Goal: Task Accomplishment & Management: Complete application form

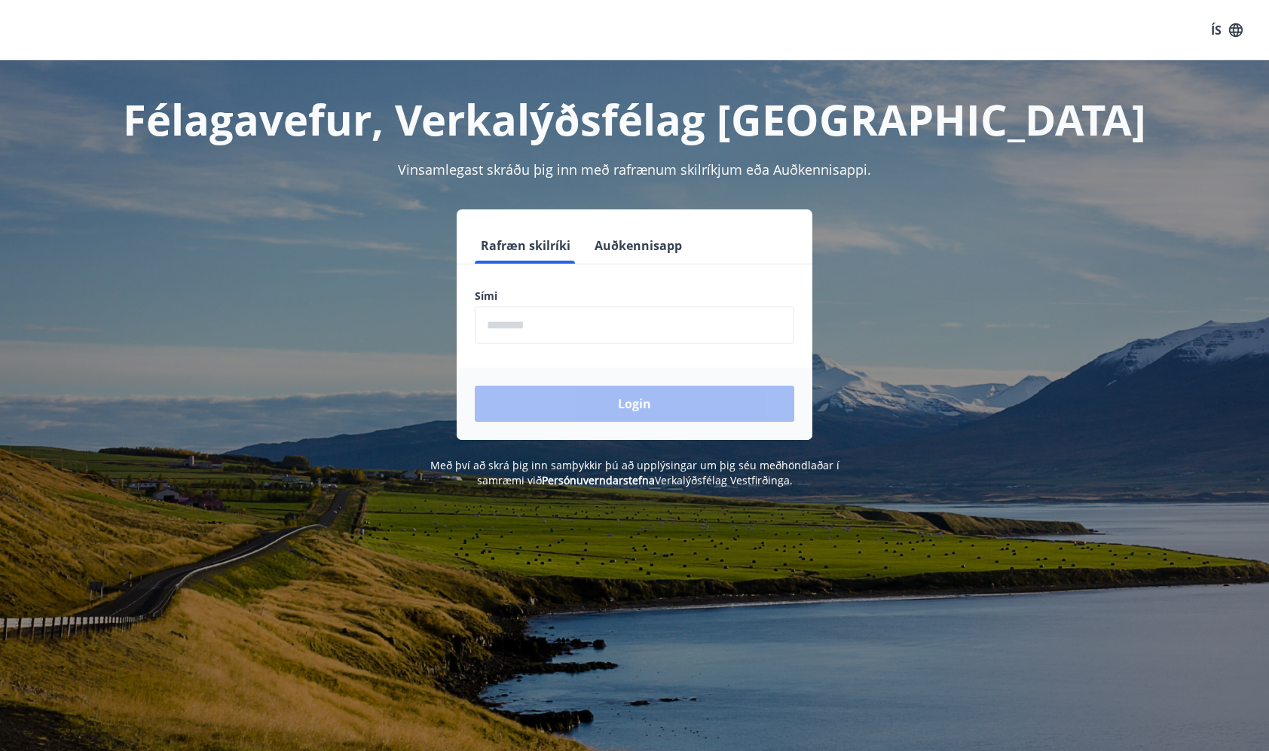
click at [525, 330] on input "phone" at bounding box center [634, 325] width 319 height 37
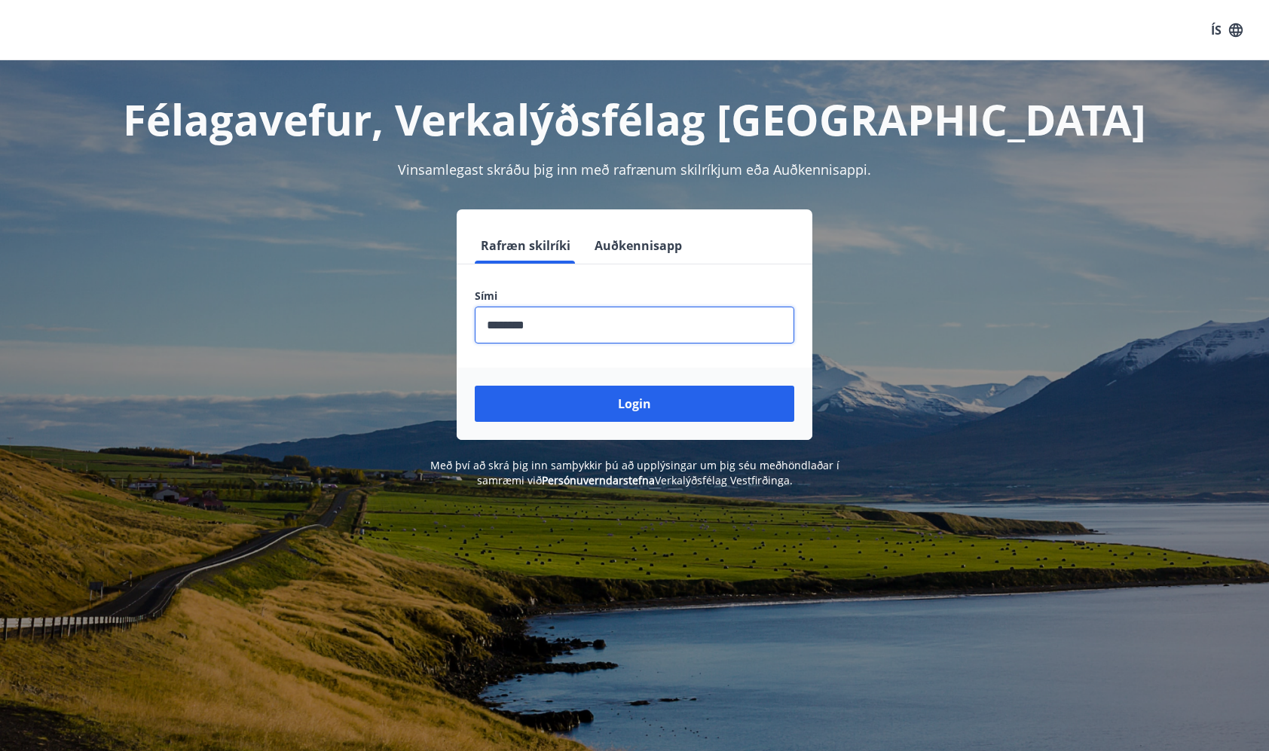
type input "********"
click at [634, 404] on button "Login" at bounding box center [634, 404] width 319 height 36
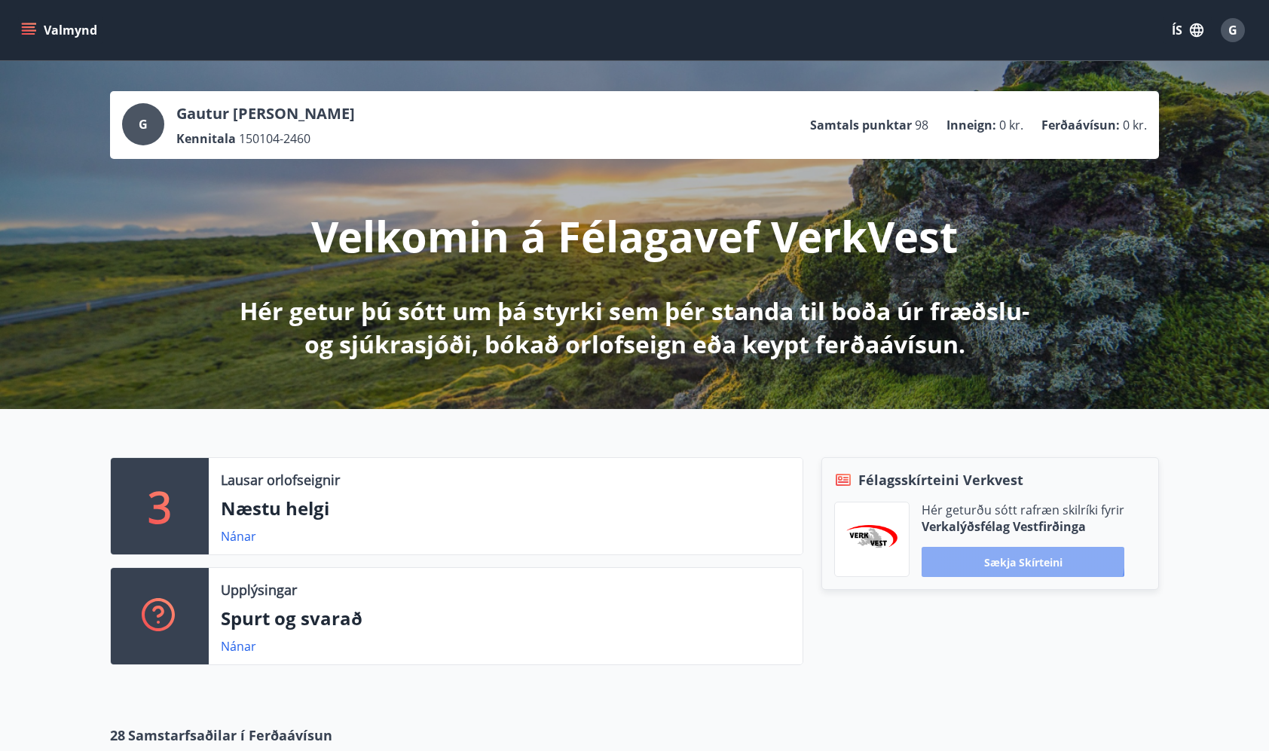
click at [1022, 555] on button "Sækja skírteini" at bounding box center [1022, 562] width 203 height 30
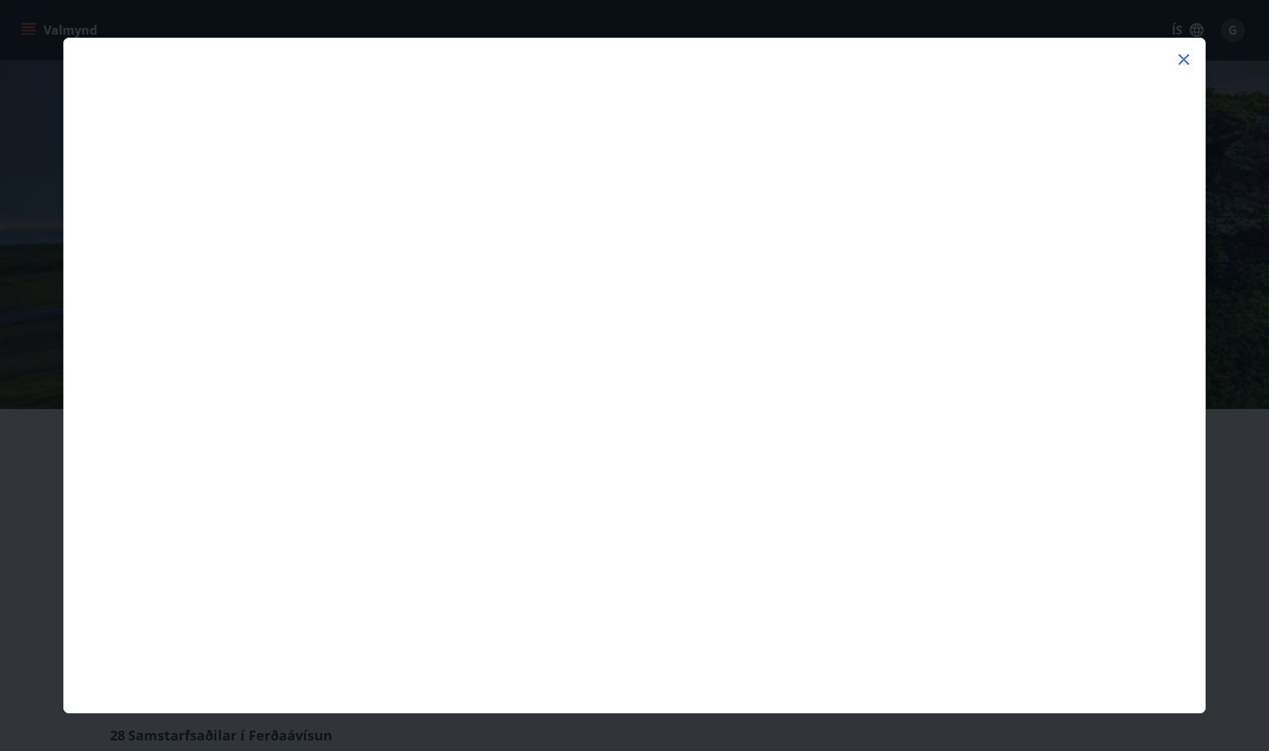
click at [1186, 53] on icon at bounding box center [1184, 59] width 18 height 18
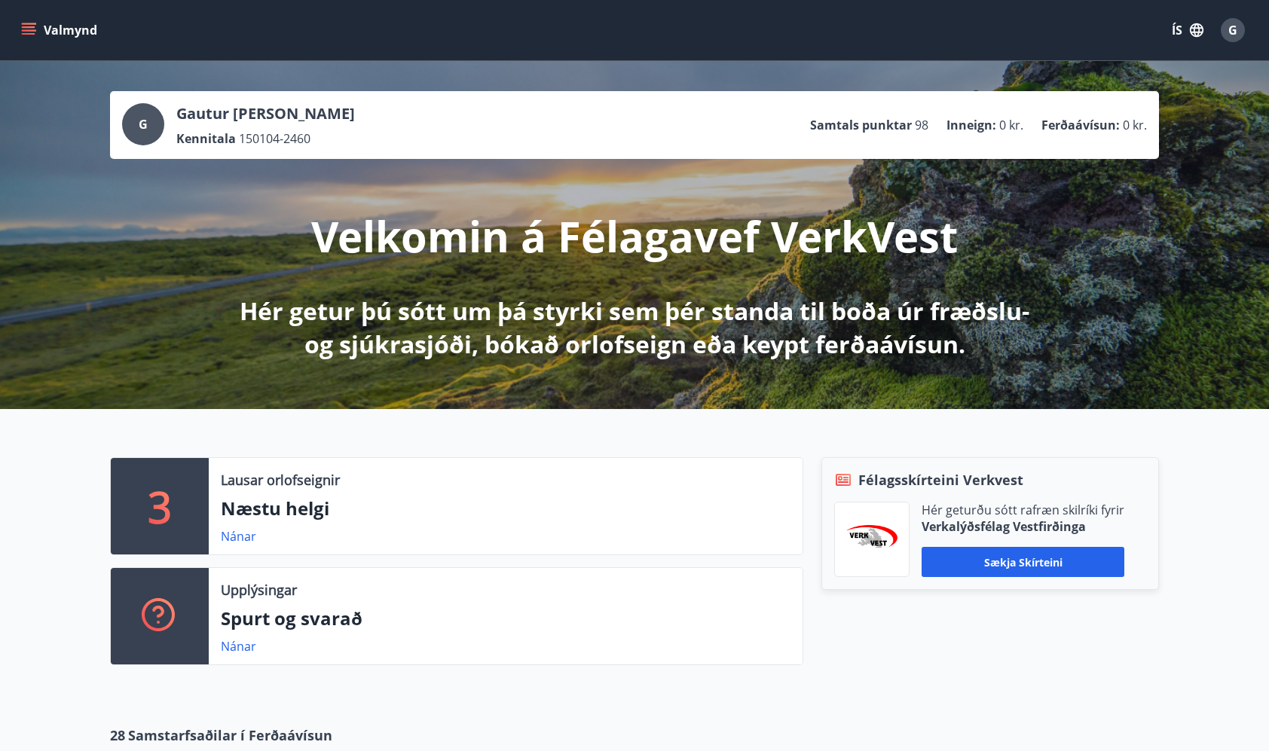
click at [34, 15] on div "Valmynd ÍS G" at bounding box center [634, 30] width 1233 height 36
click at [29, 33] on icon "menu" at bounding box center [29, 34] width 14 height 2
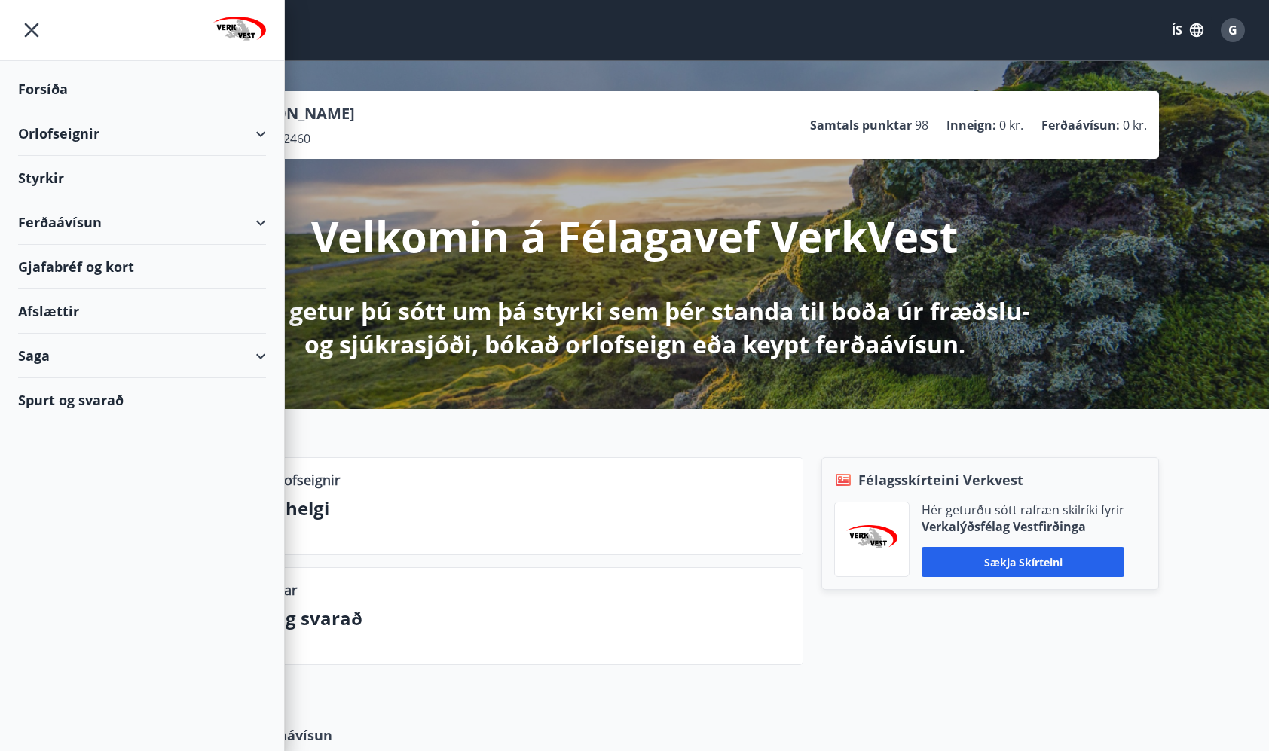
click at [44, 320] on div "Afslættir" at bounding box center [142, 311] width 248 height 44
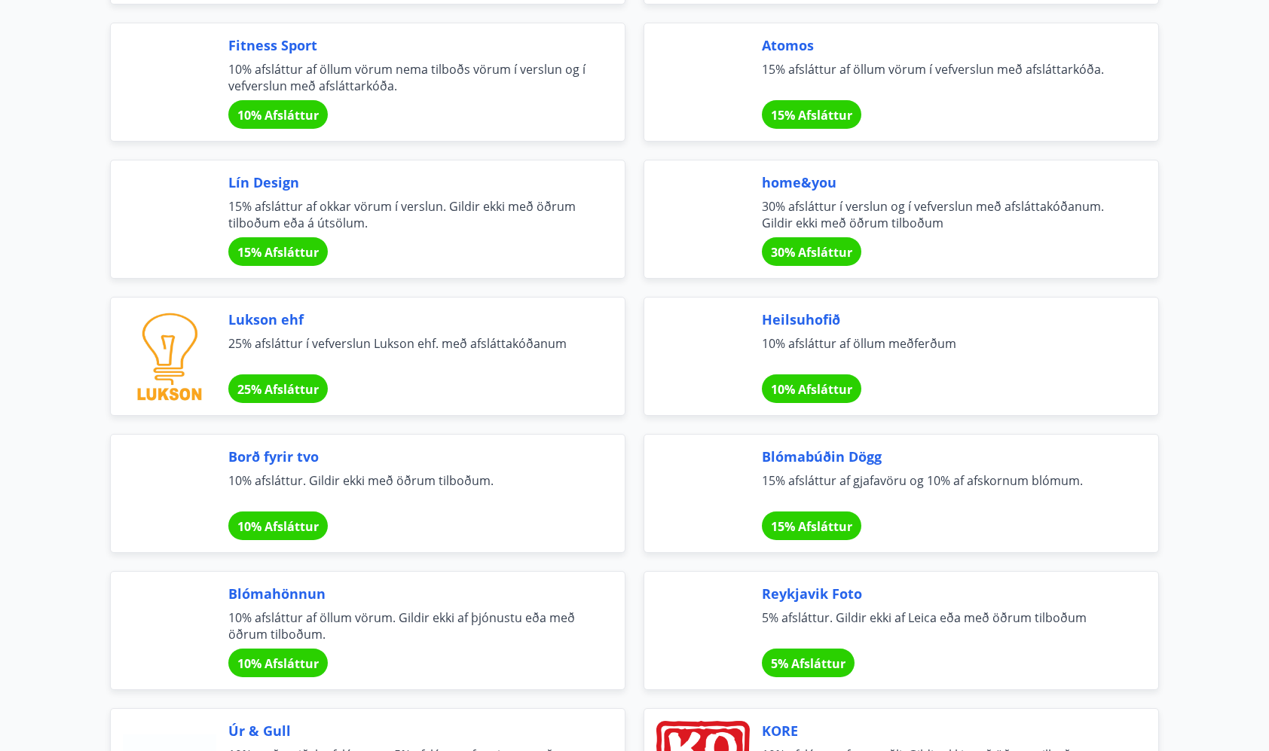
scroll to position [585, 0]
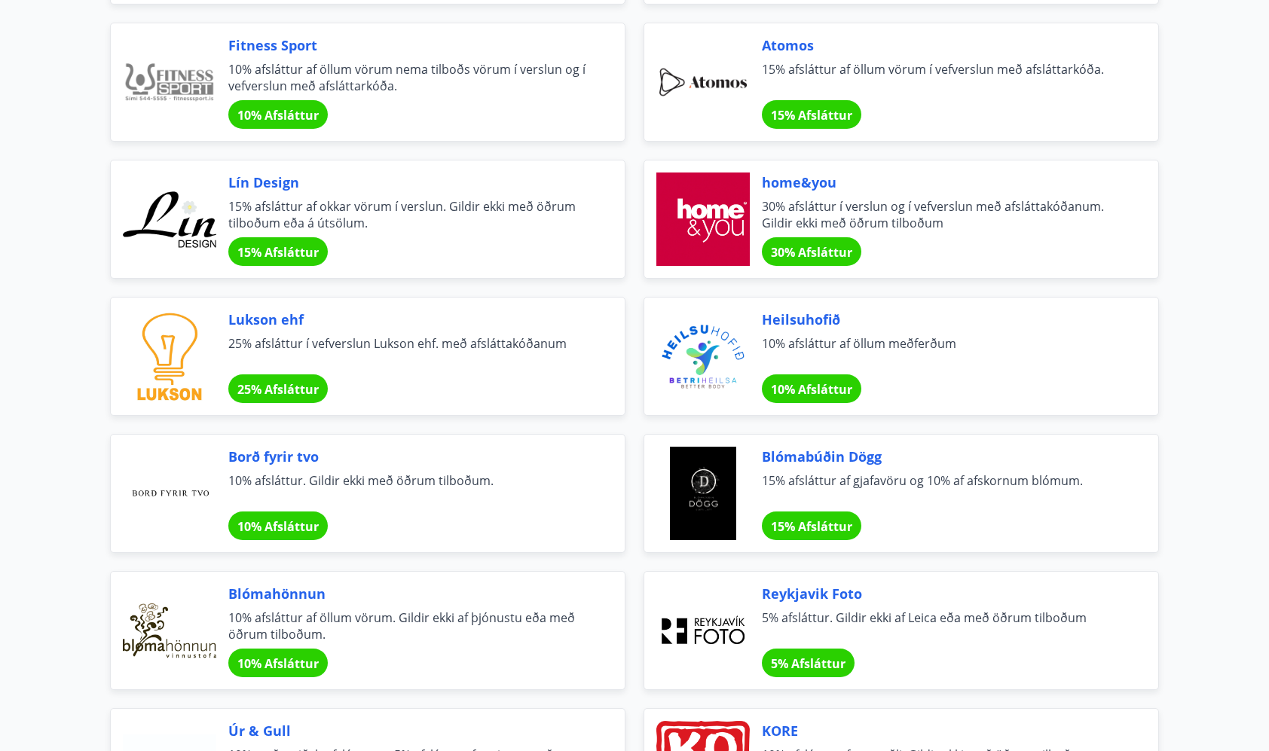
click at [257, 460] on span "Borð fyrir tvo" at bounding box center [408, 457] width 360 height 20
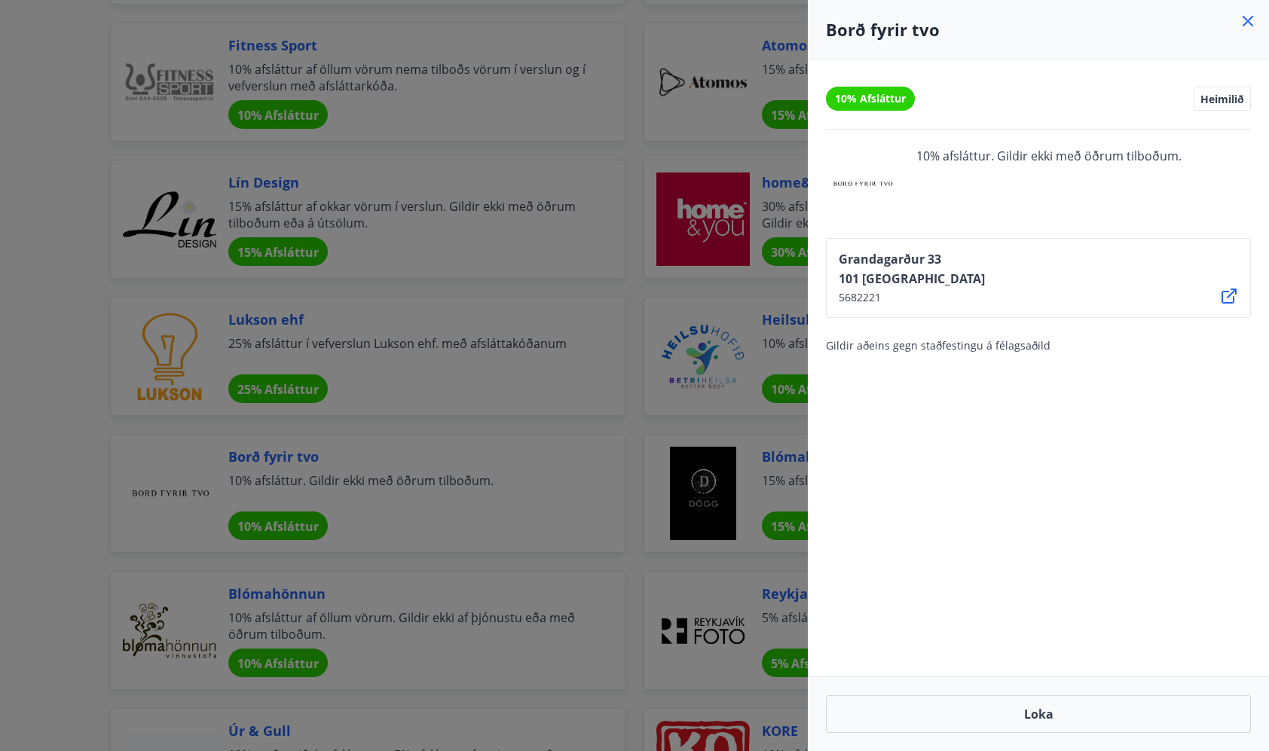
click at [257, 460] on div at bounding box center [634, 375] width 1269 height 751
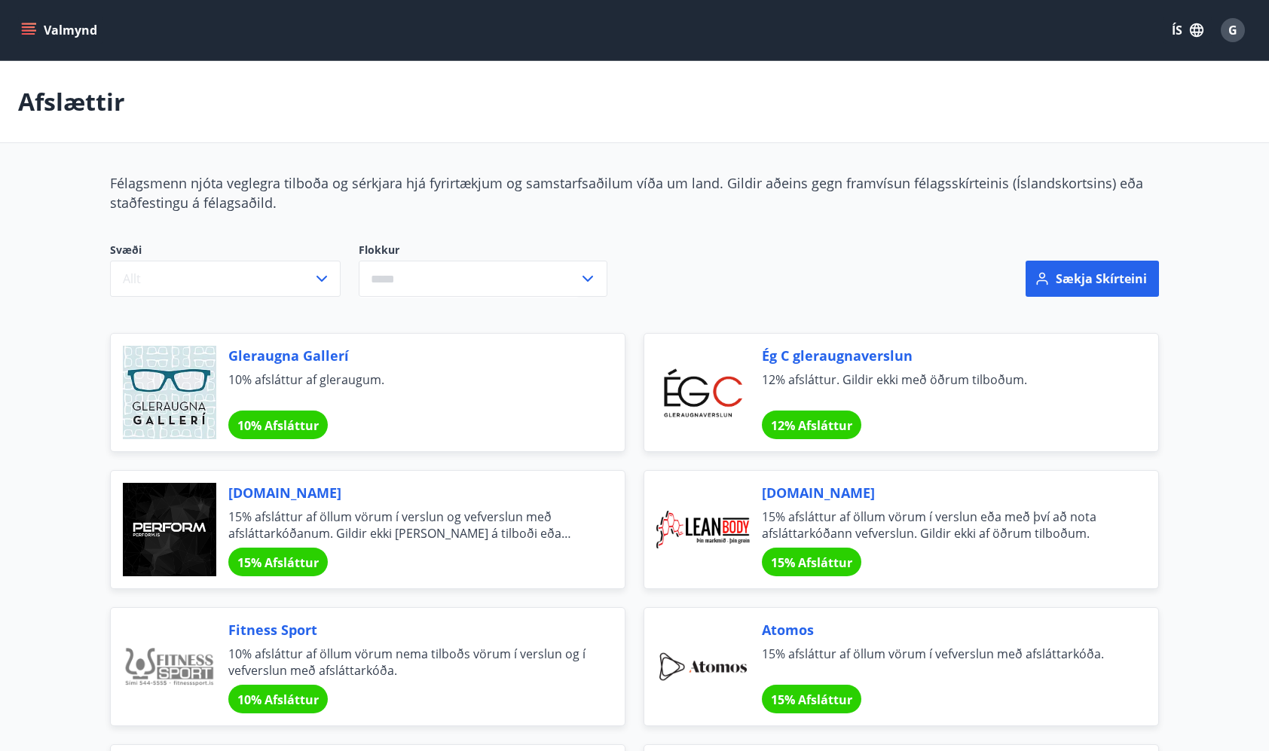
scroll to position [0, 0]
click at [37, 26] on button "Valmynd" at bounding box center [60, 30] width 85 height 27
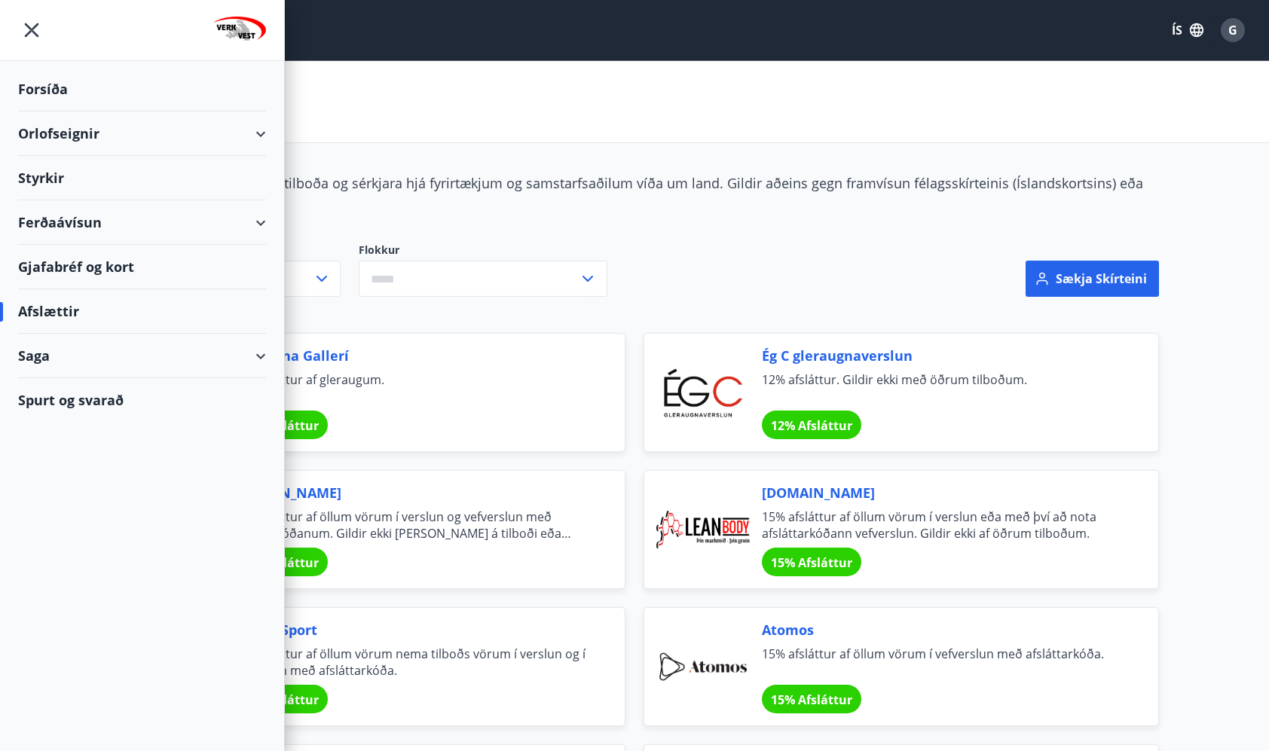
click at [46, 179] on div "Styrkir" at bounding box center [142, 178] width 248 height 44
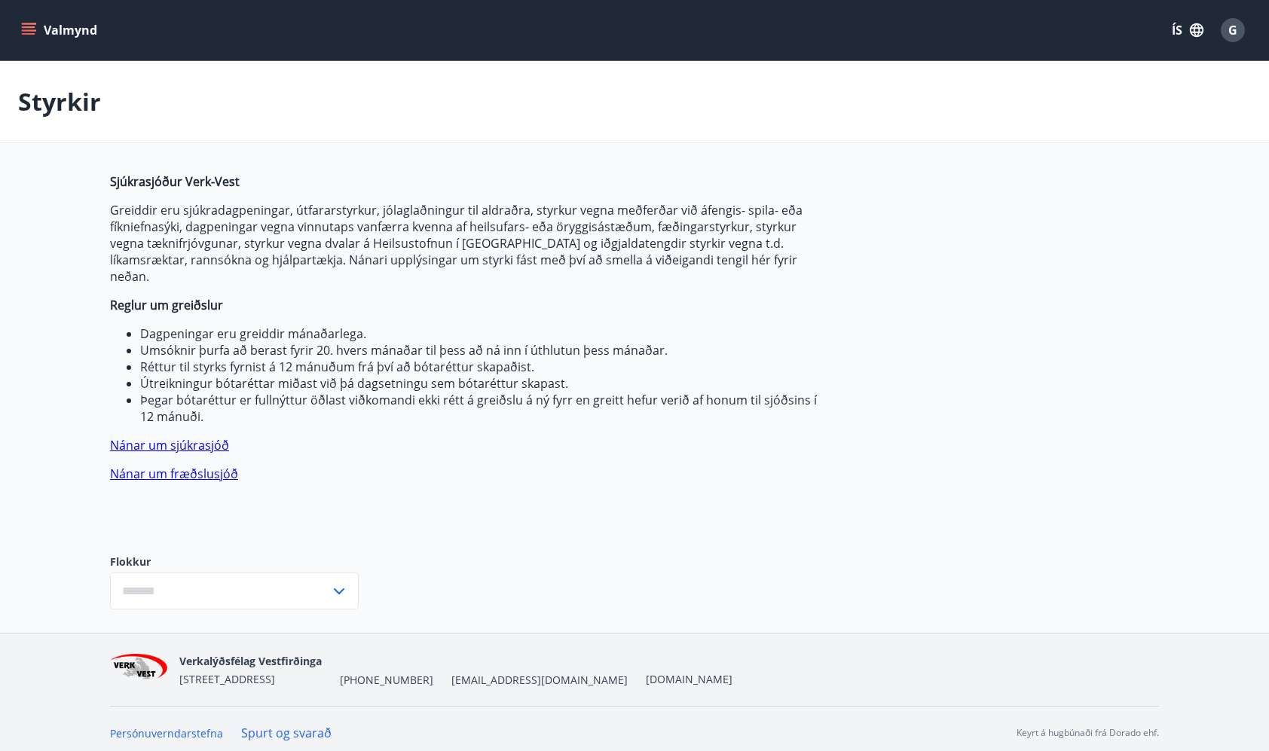
type input "***"
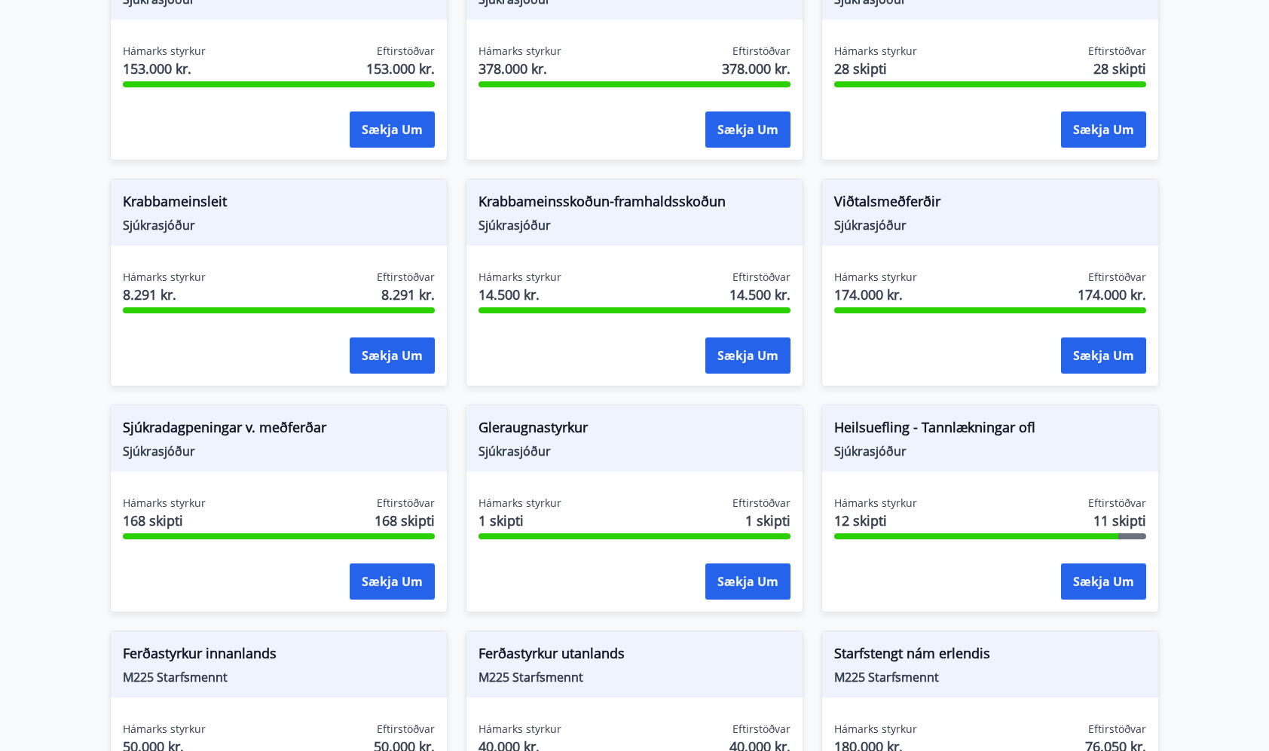
scroll to position [890, 0]
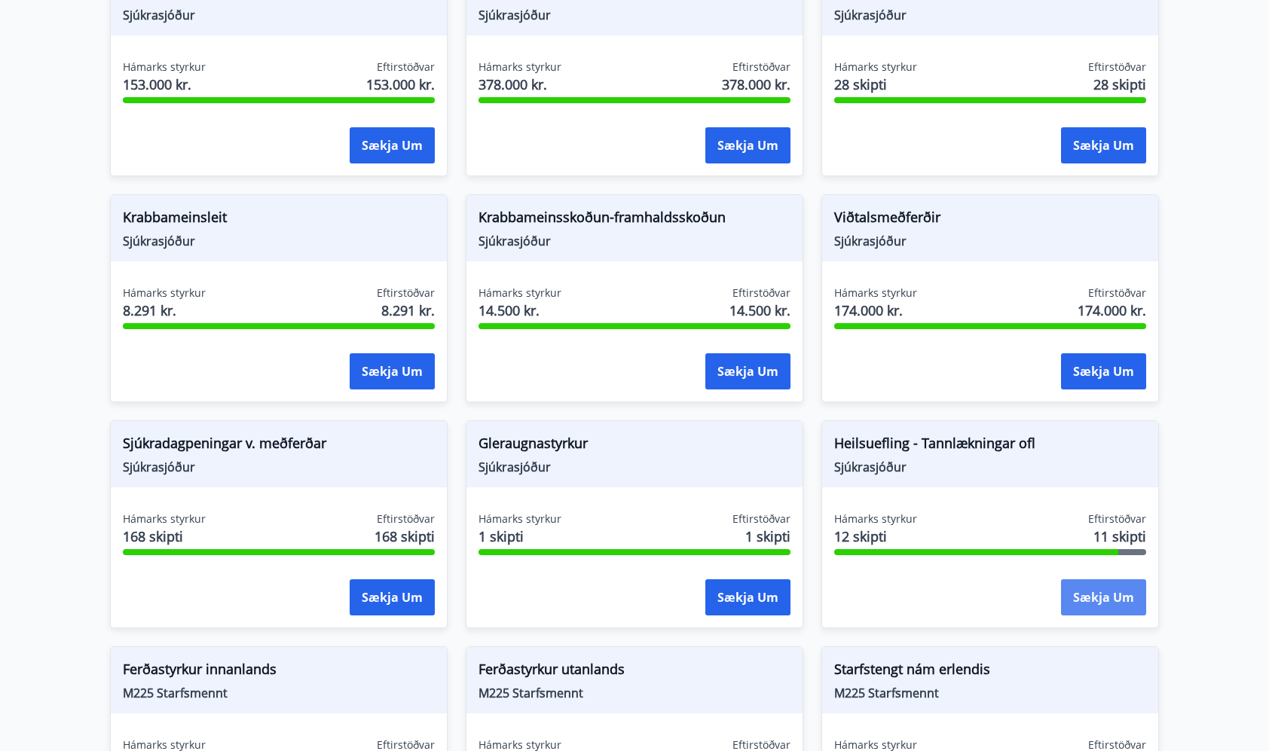
click at [1086, 587] on button "Sækja um" at bounding box center [1103, 597] width 85 height 36
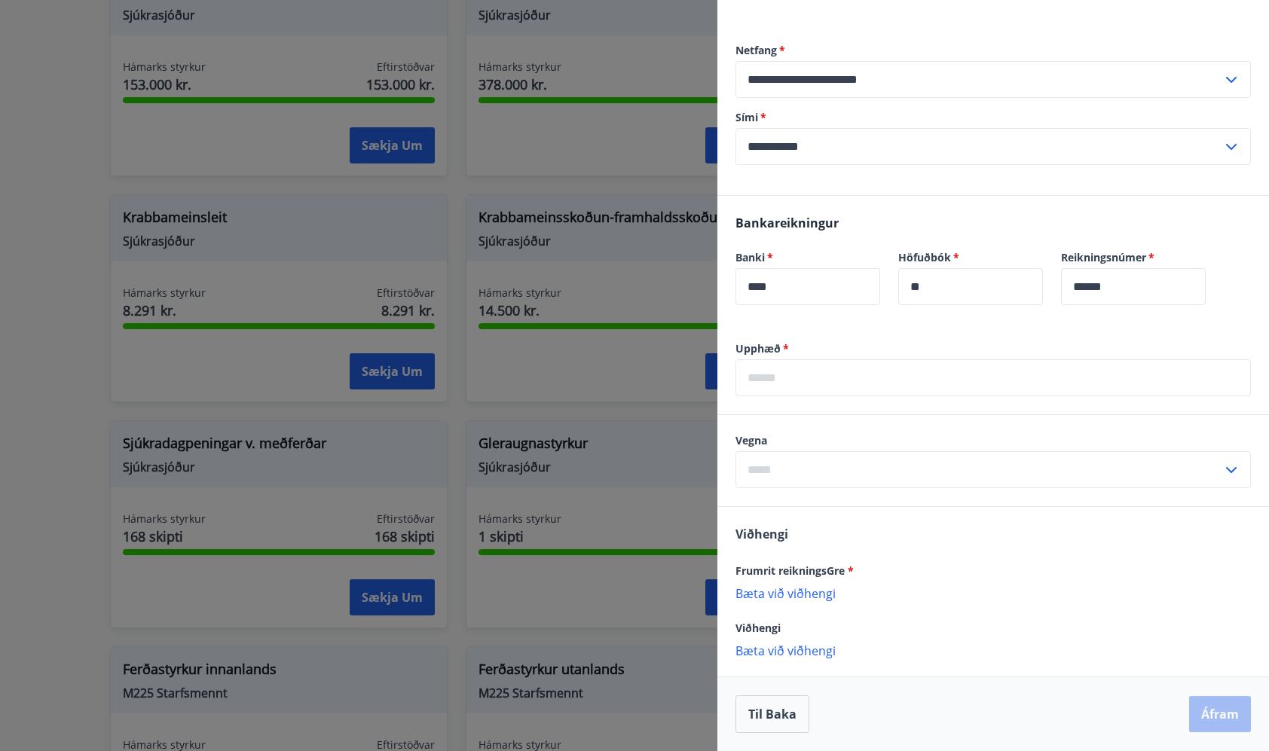
scroll to position [689, 0]
